Goal: Navigation & Orientation: Find specific page/section

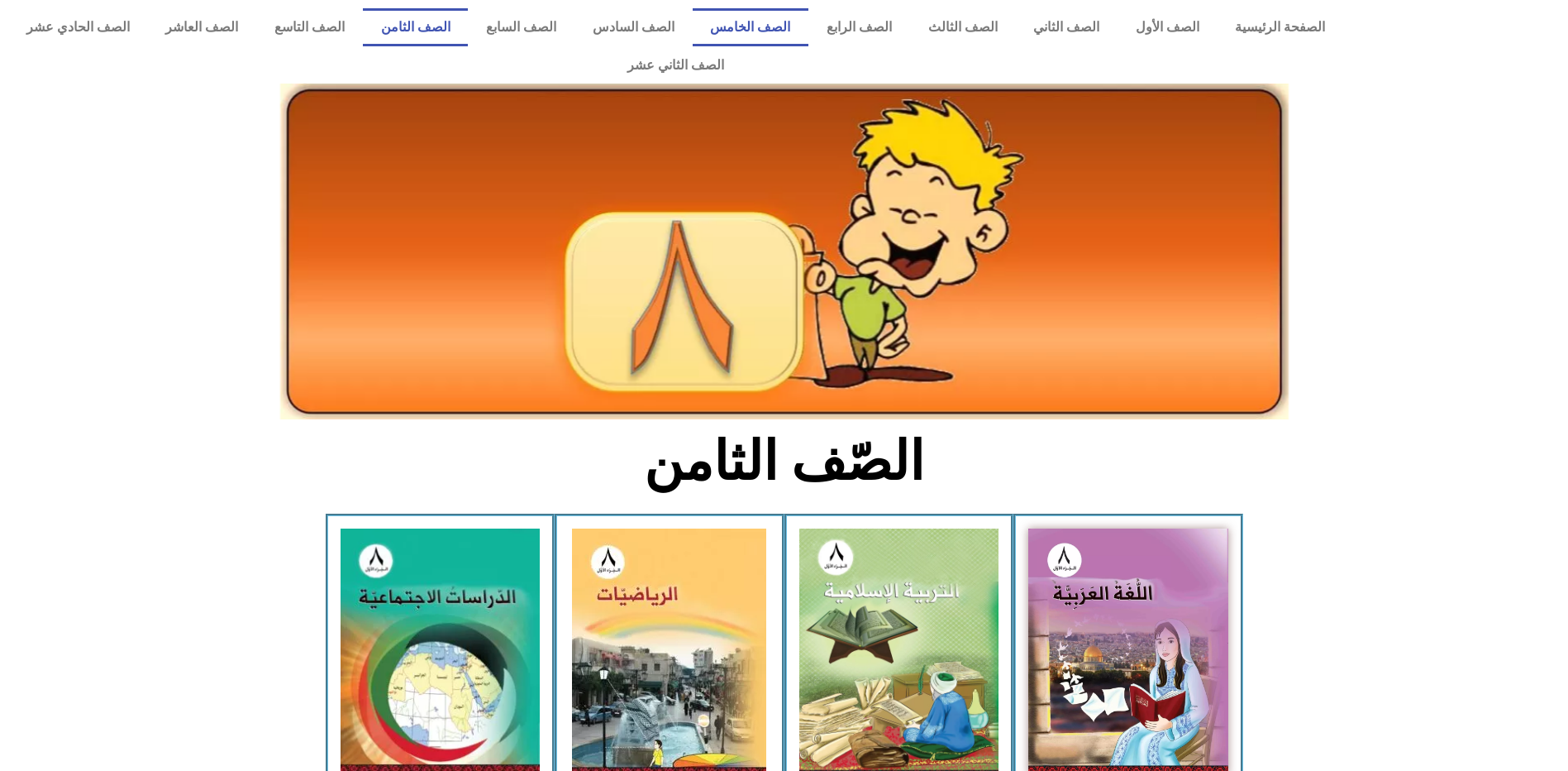
click at [801, 30] on link "الصف الخامس" at bounding box center [750, 27] width 117 height 38
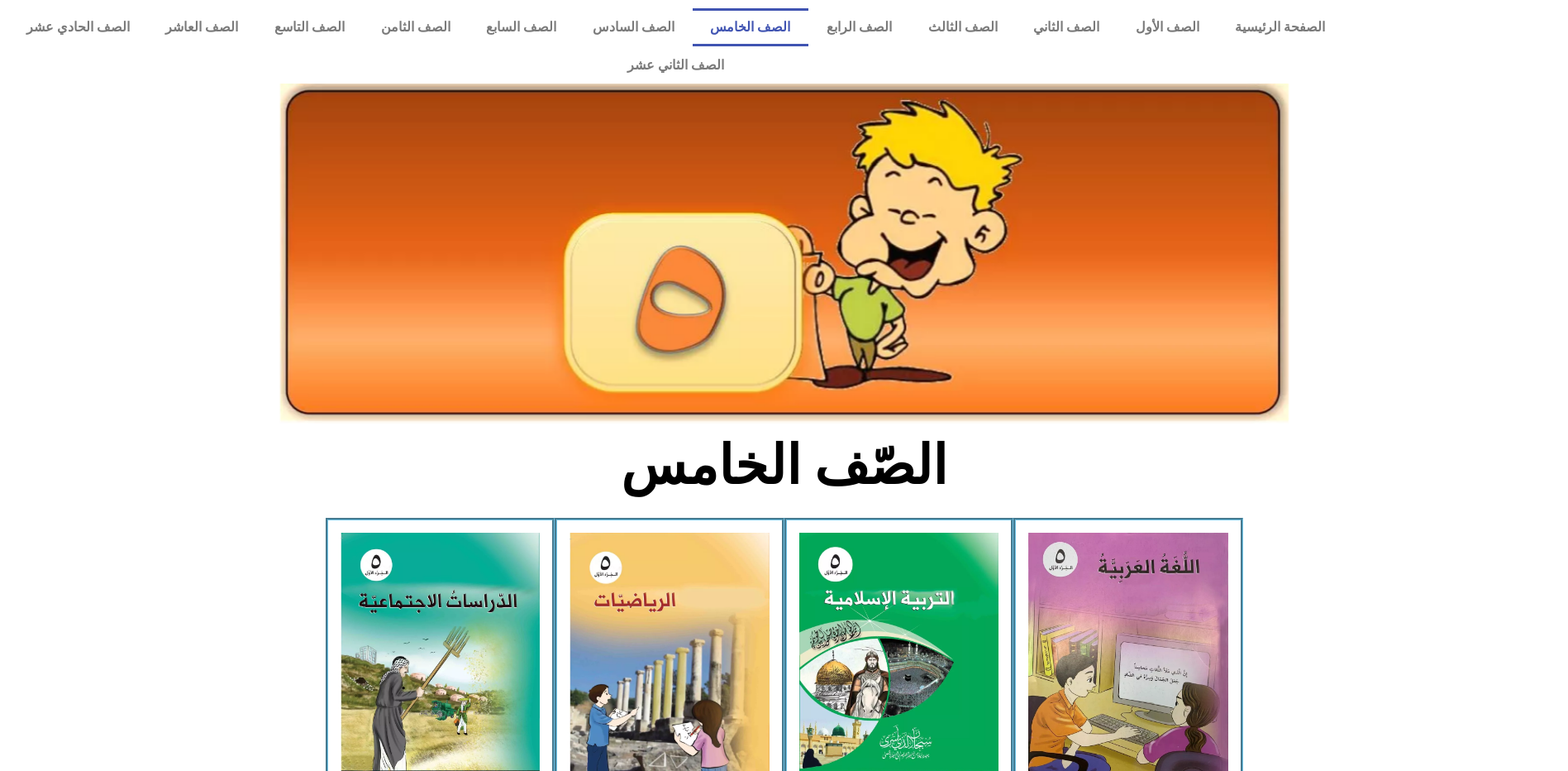
click at [801, 30] on link "الصف الخامس" at bounding box center [750, 27] width 117 height 38
click at [1189, 23] on link "الصف الأول" at bounding box center [1168, 27] width 100 height 38
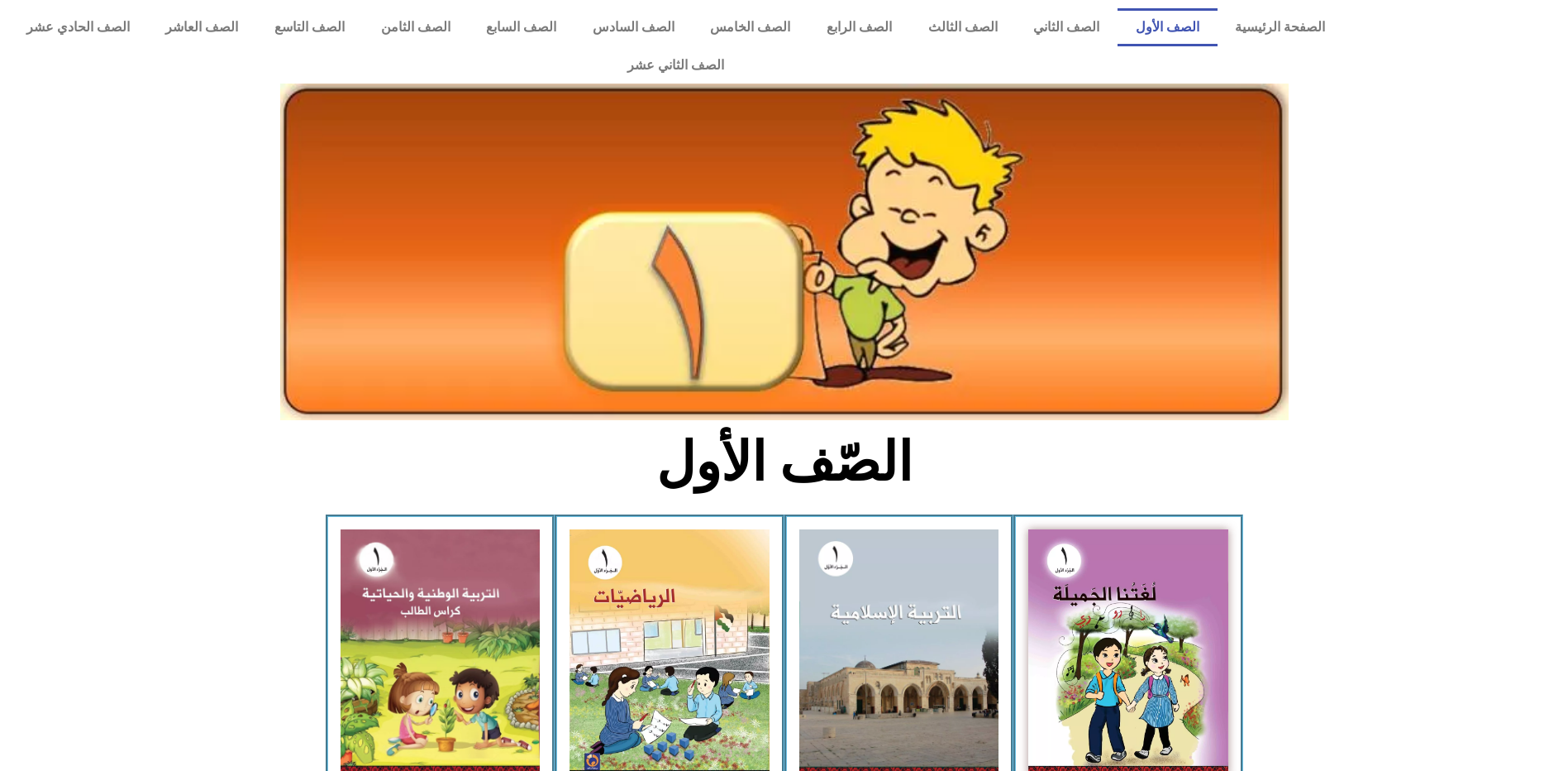
click at [1188, 22] on link "الصف الأول" at bounding box center [1168, 27] width 100 height 38
click at [1089, 24] on link "الصف الثاني" at bounding box center [1067, 27] width 102 height 38
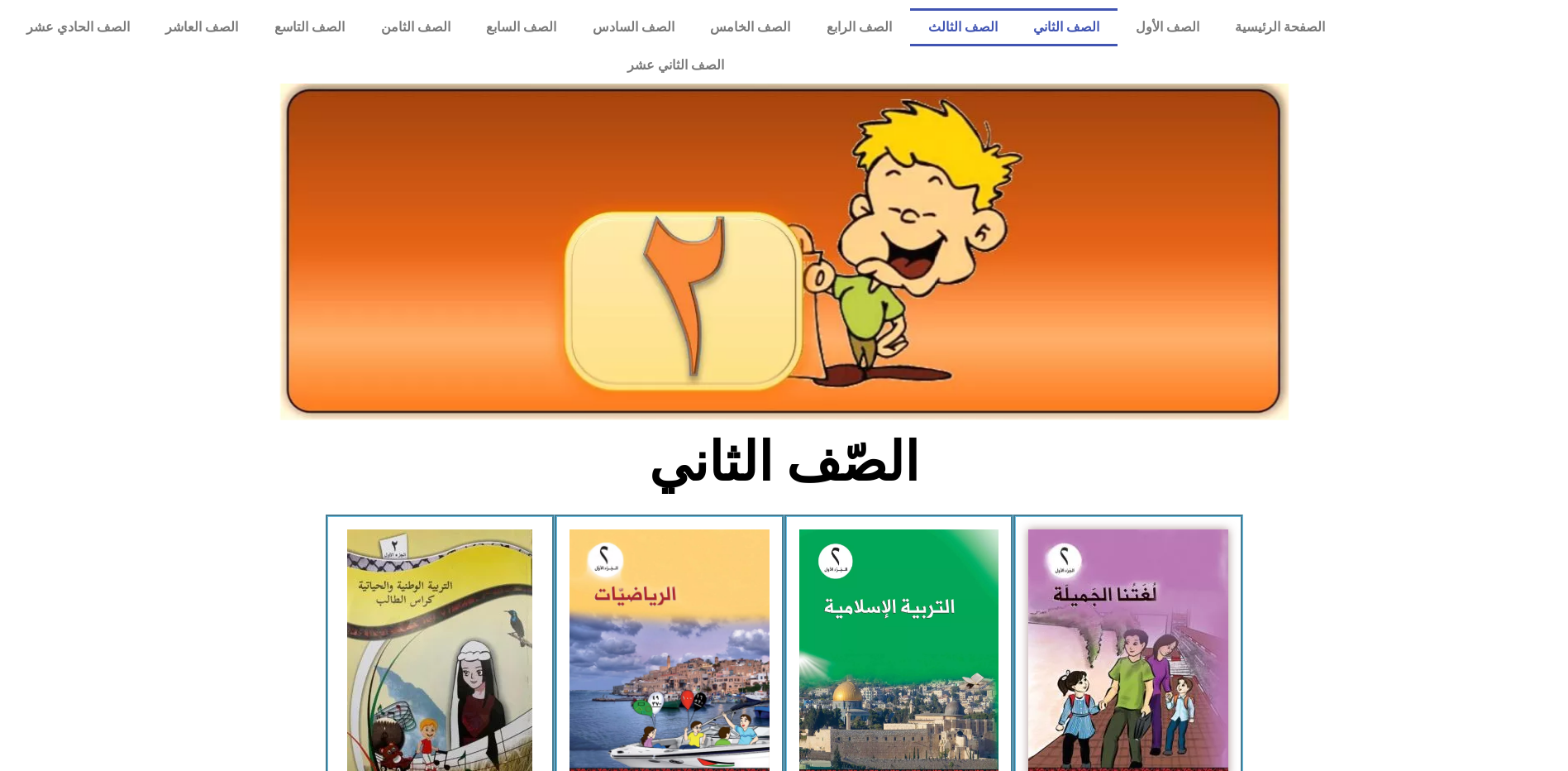
click at [988, 24] on link "الصف الثالث" at bounding box center [963, 27] width 106 height 38
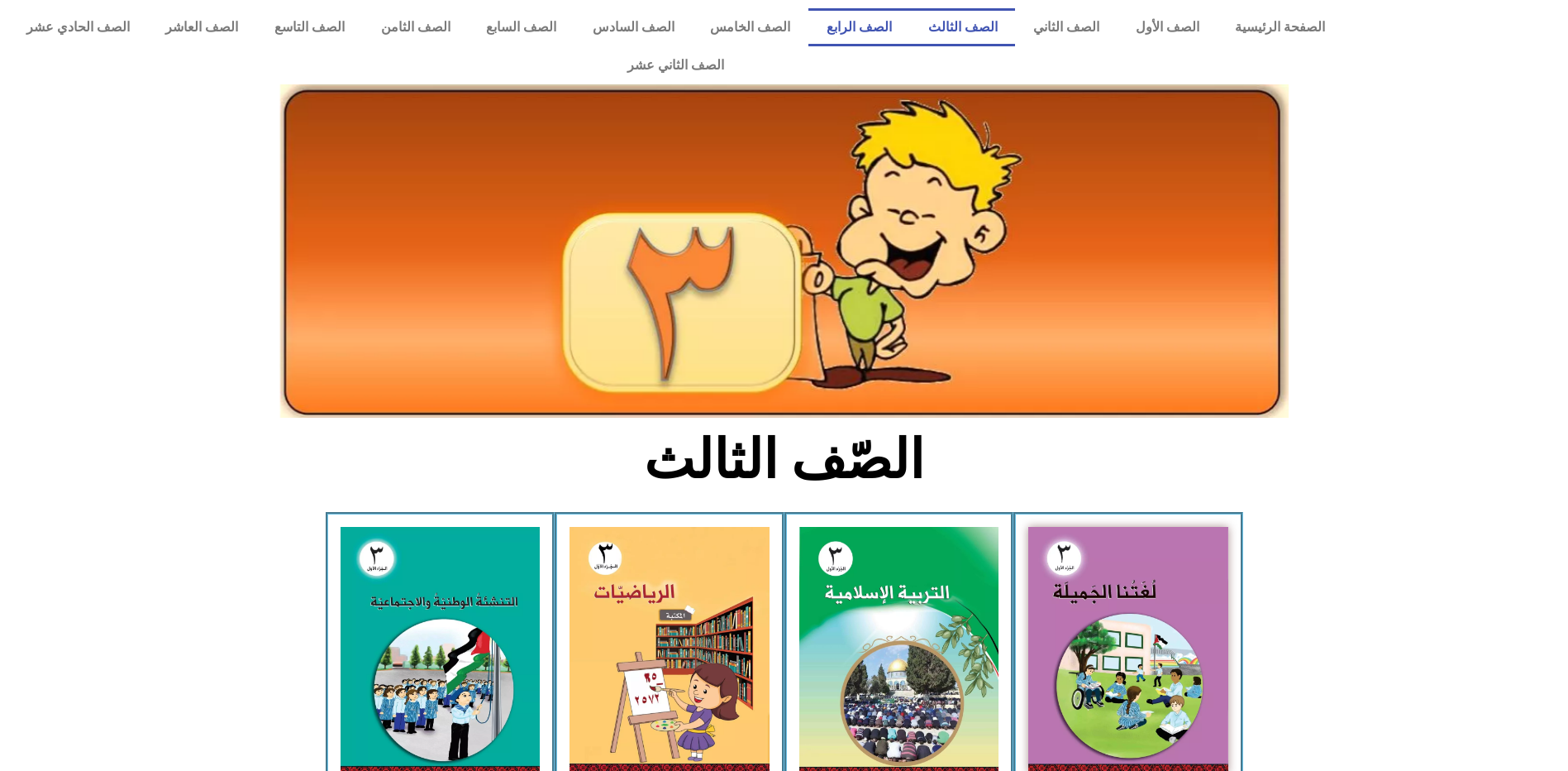
click at [891, 22] on link "الصف الرابع" at bounding box center [859, 27] width 102 height 38
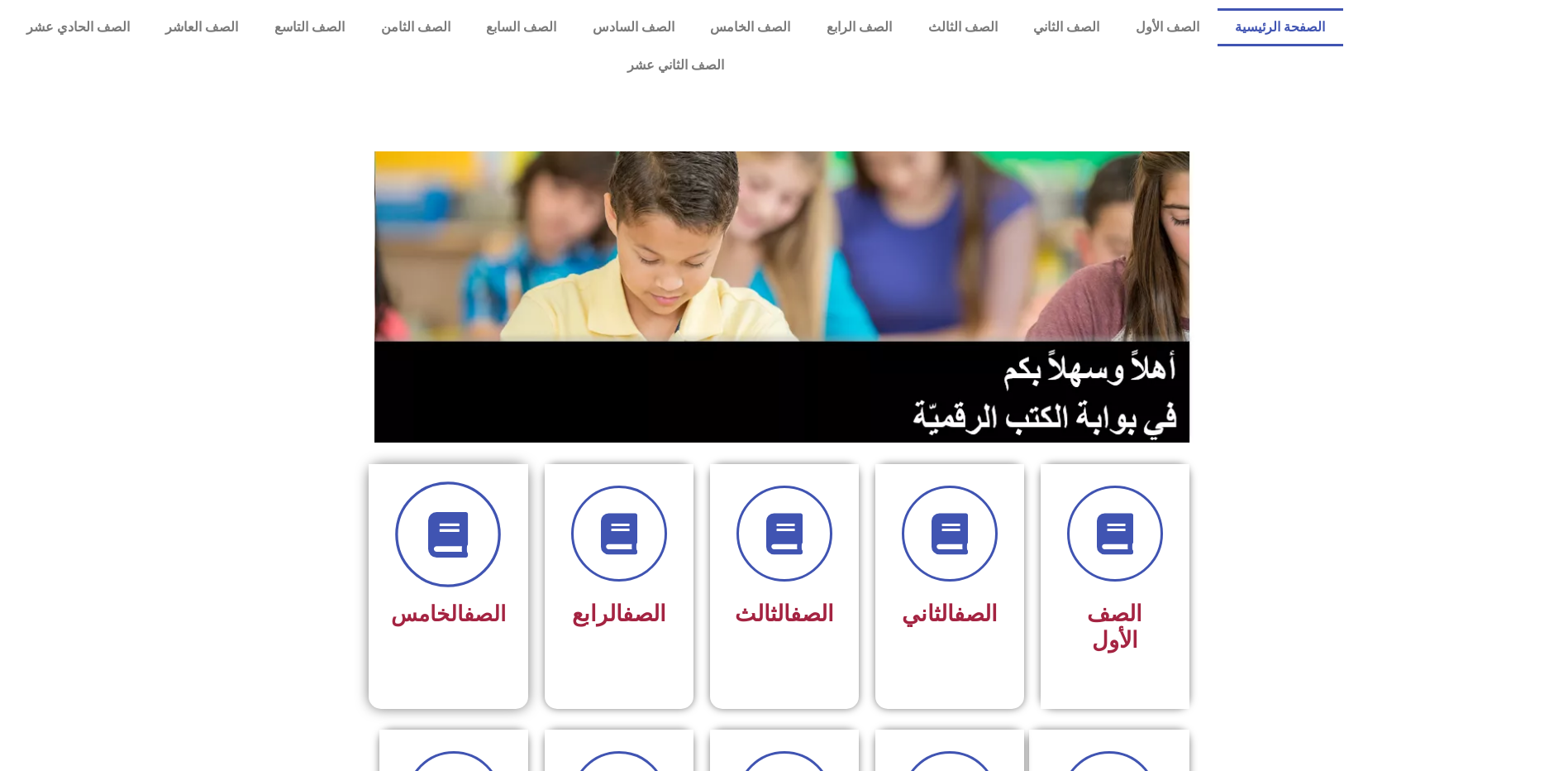
click at [436, 512] on icon at bounding box center [448, 535] width 45 height 45
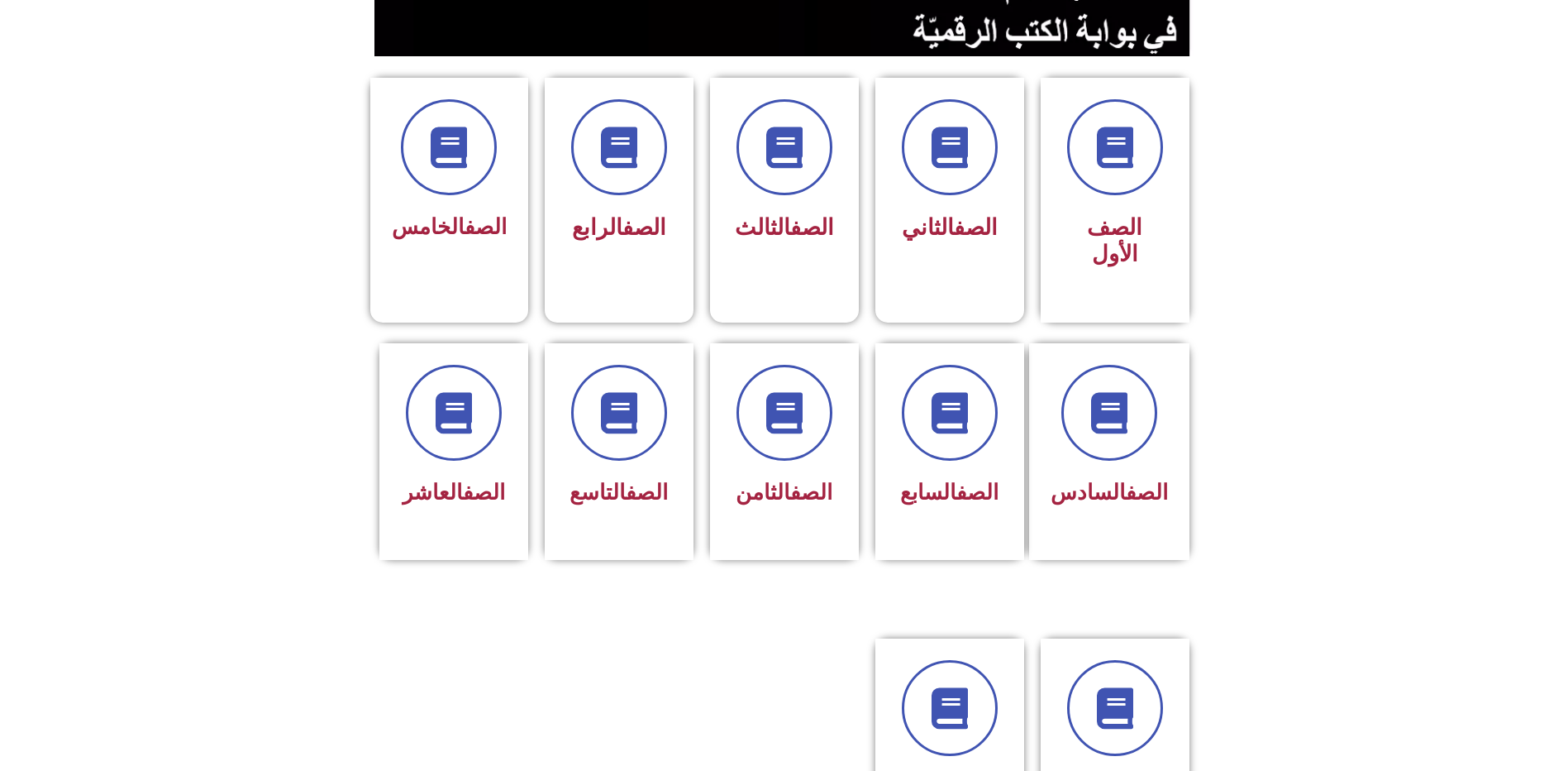
scroll to position [413, 0]
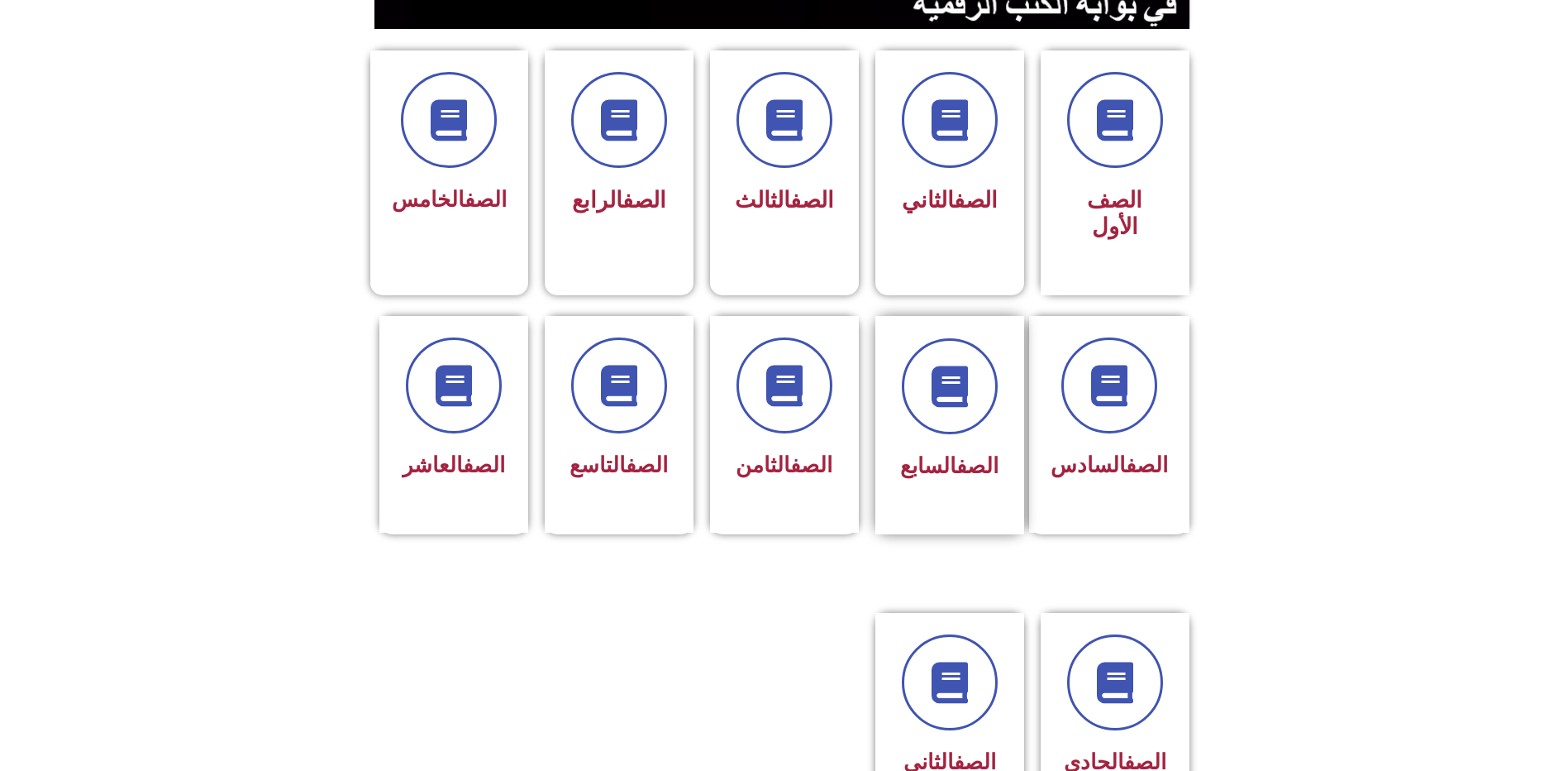
click at [958, 447] on div "الصف السابع" at bounding box center [950, 467] width 104 height 40
click at [643, 126] on div at bounding box center [619, 121] width 104 height 96
click at [640, 126] on div at bounding box center [619, 121] width 104 height 96
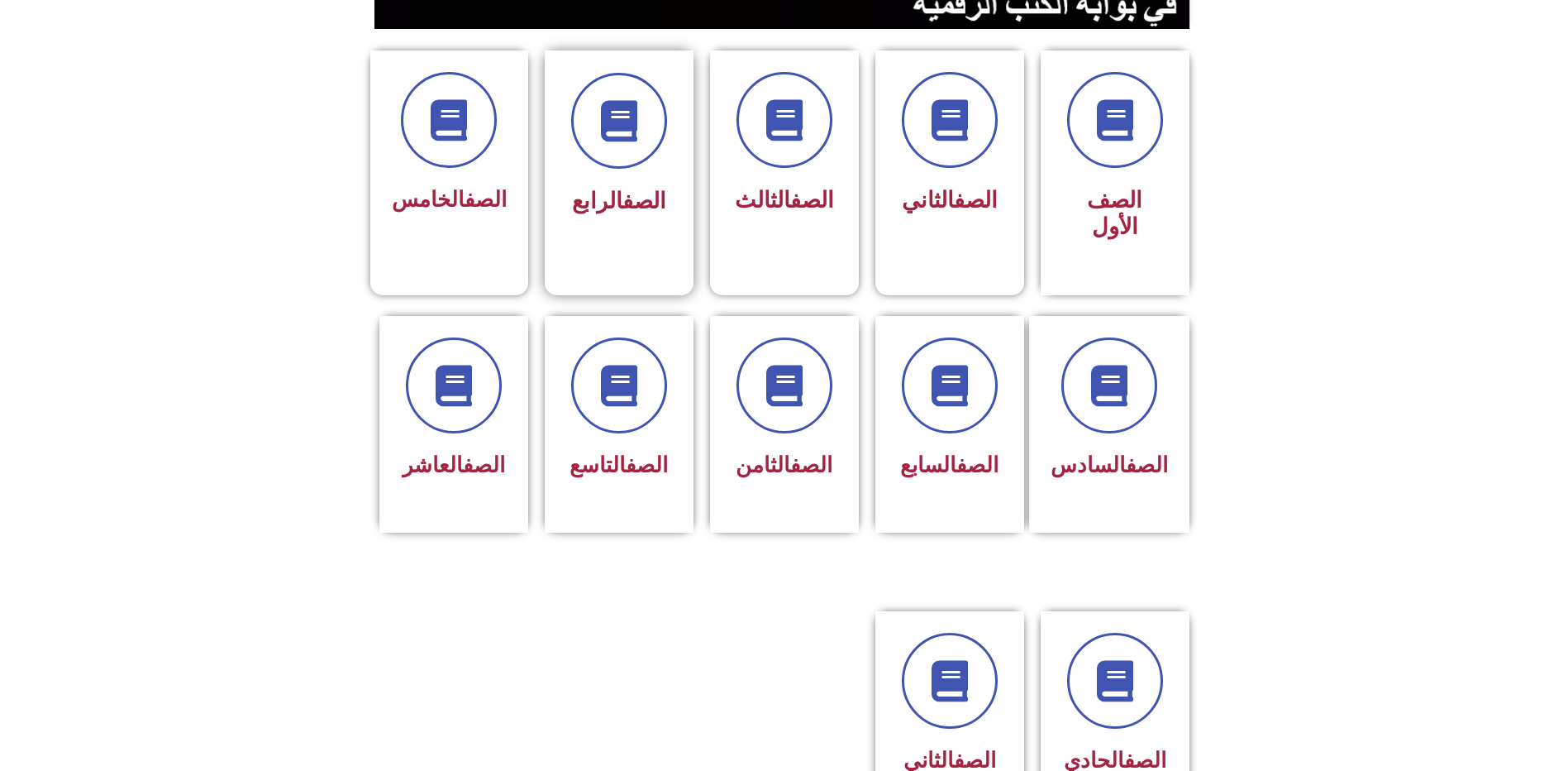
click at [640, 126] on div at bounding box center [619, 121] width 104 height 96
click at [600, 68] on span at bounding box center [619, 121] width 106 height 106
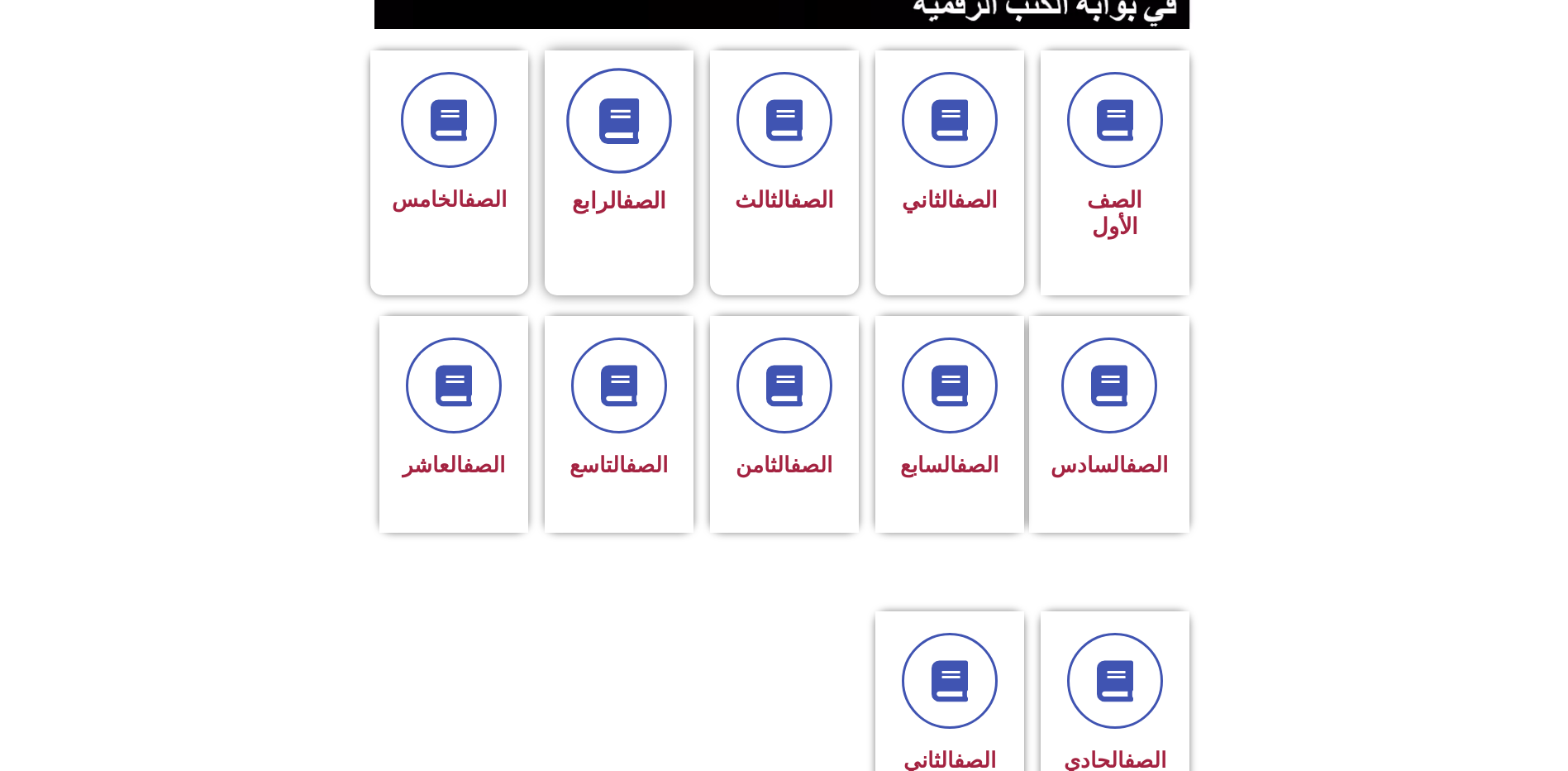
click at [600, 98] on icon at bounding box center [619, 121] width 45 height 45
